Goal: Check status

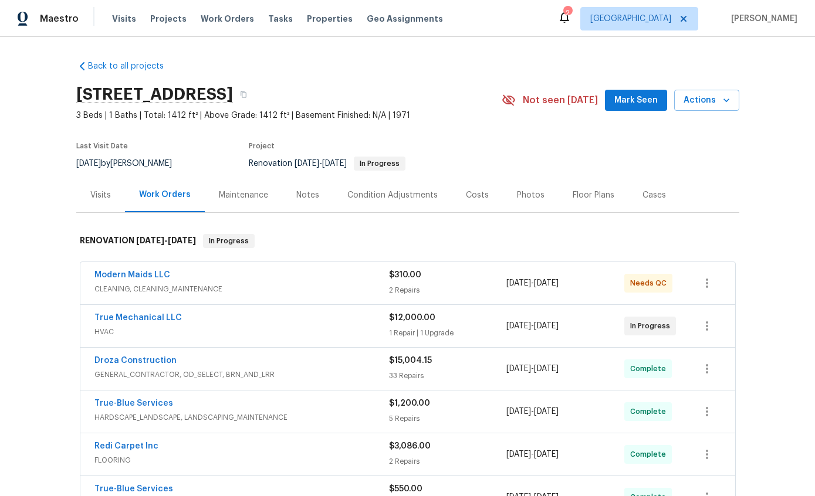
click at [147, 321] on link "True Mechanical LLC" at bounding box center [137, 318] width 87 height 8
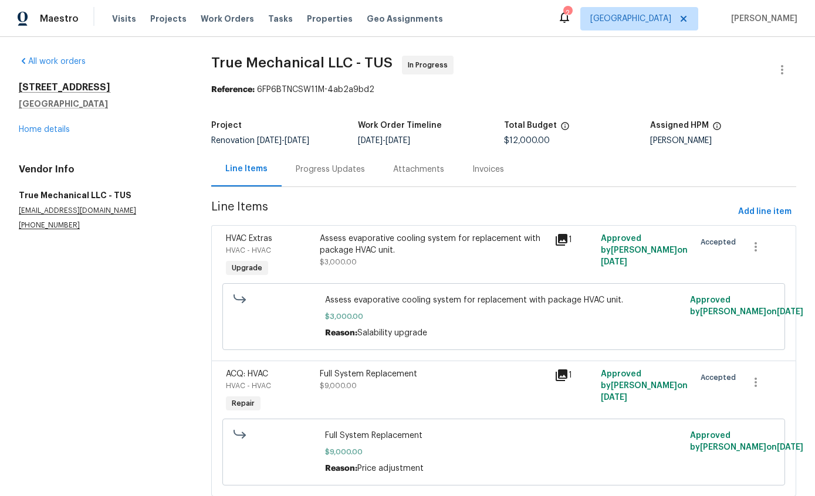
click at [338, 165] on div "Progress Updates" at bounding box center [330, 170] width 69 height 12
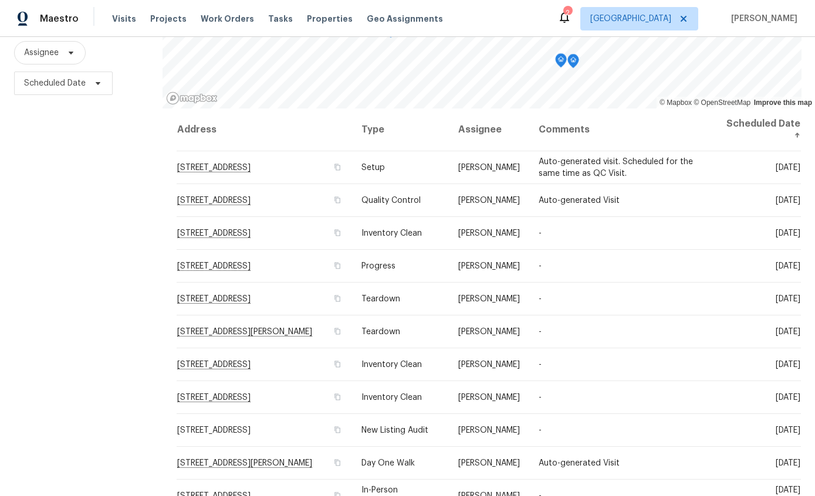
click at [800, 108] on th "Scheduled Date ↑" at bounding box center [759, 129] width 84 height 43
